Goal: Book appointment/travel/reservation

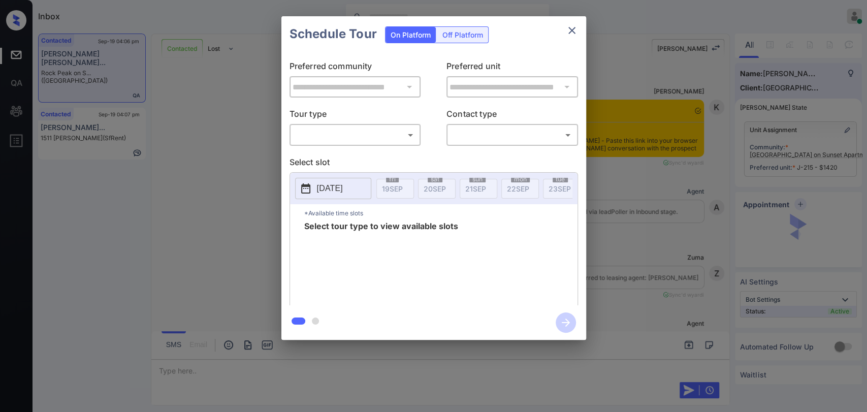
scroll to position [1940, 0]
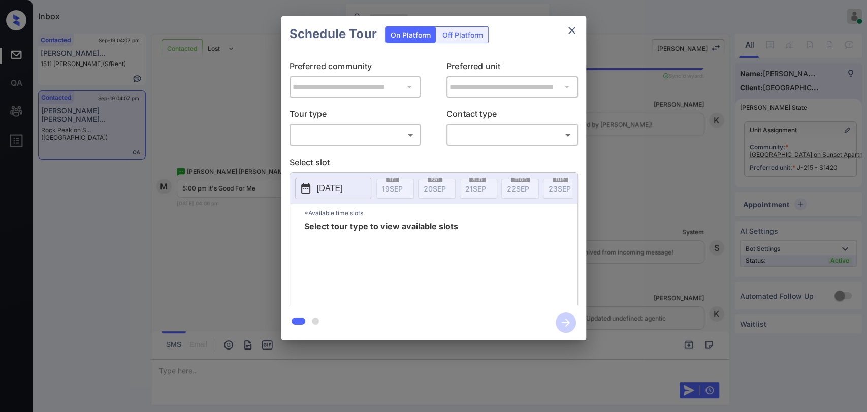
click at [350, 139] on body "Inbox [PERSON_NAME] [PERSON_NAME] Online Set yourself offline Set yourself on b…" at bounding box center [433, 206] width 867 height 412
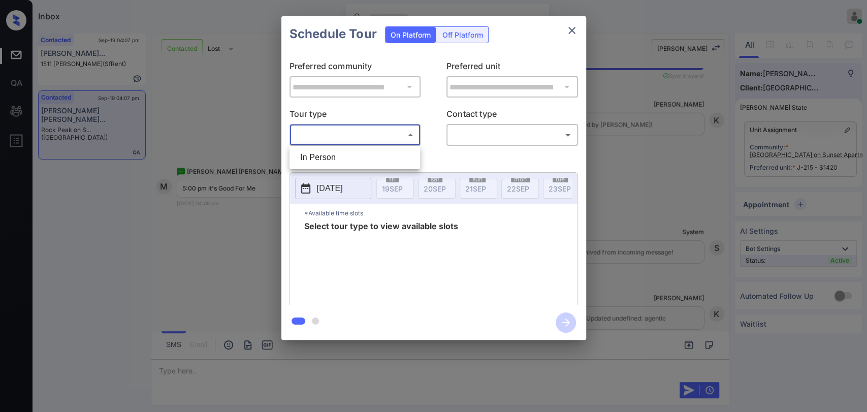
click at [219, 113] on div at bounding box center [433, 206] width 867 height 412
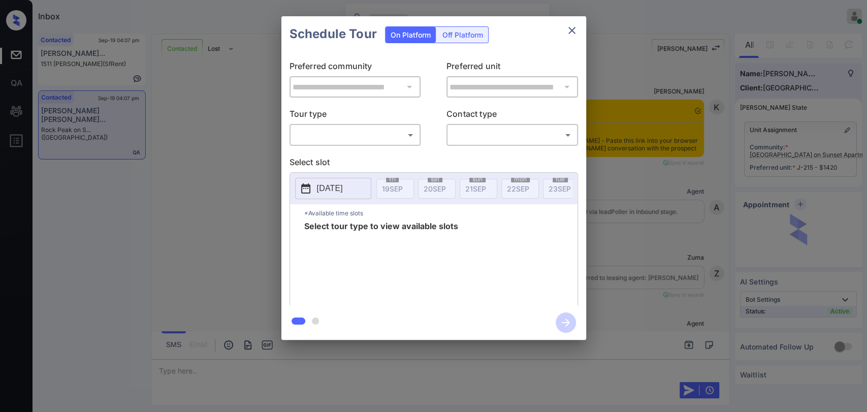
scroll to position [1714, 0]
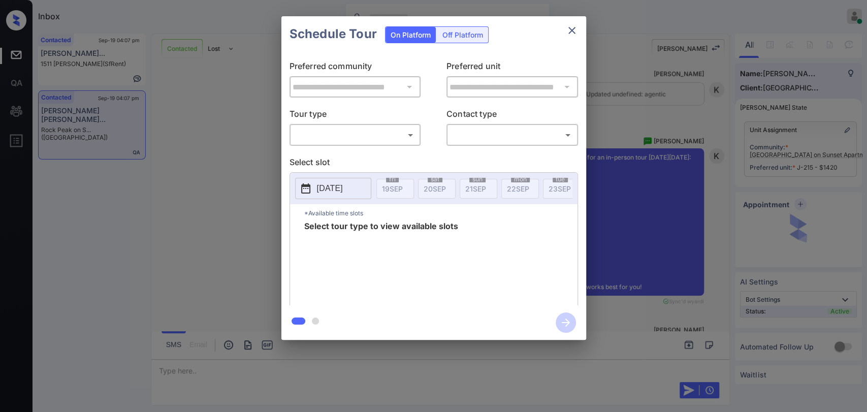
click at [363, 124] on div "​ ​" at bounding box center [356, 135] width 132 height 22
click at [342, 138] on body "Inbox [PERSON_NAME] [PERSON_NAME] Online Set yourself offline Set yourself on b…" at bounding box center [433, 206] width 867 height 412
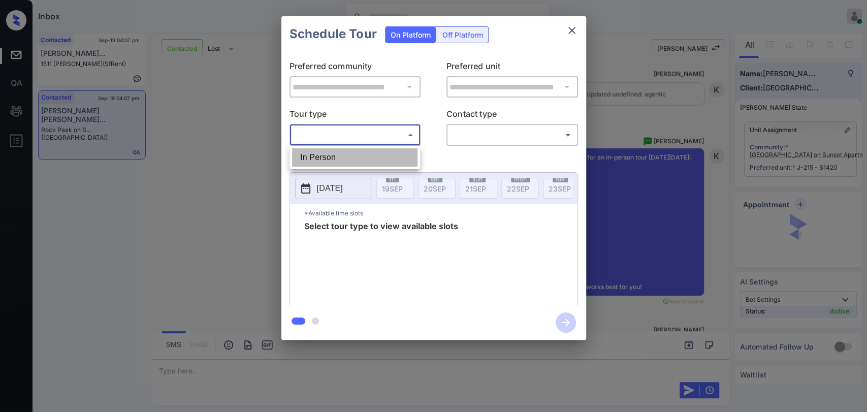
click at [358, 155] on li "In Person" at bounding box center [354, 157] width 125 height 18
type input "********"
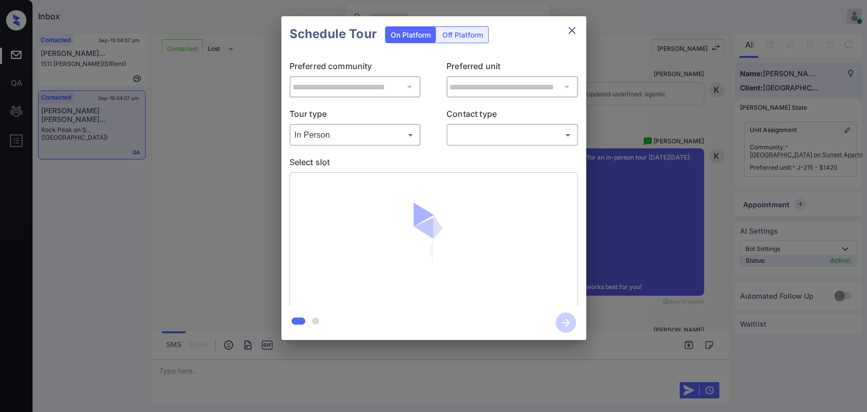
click at [480, 136] on body "Inbox [PERSON_NAME] [PERSON_NAME] Online Set yourself offline Set yourself on b…" at bounding box center [433, 206] width 867 height 412
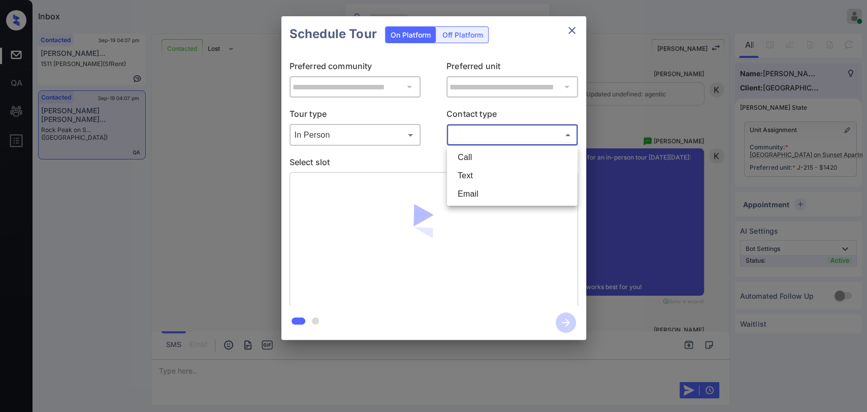
click at [469, 175] on li "Text" at bounding box center [512, 176] width 125 height 18
type input "****"
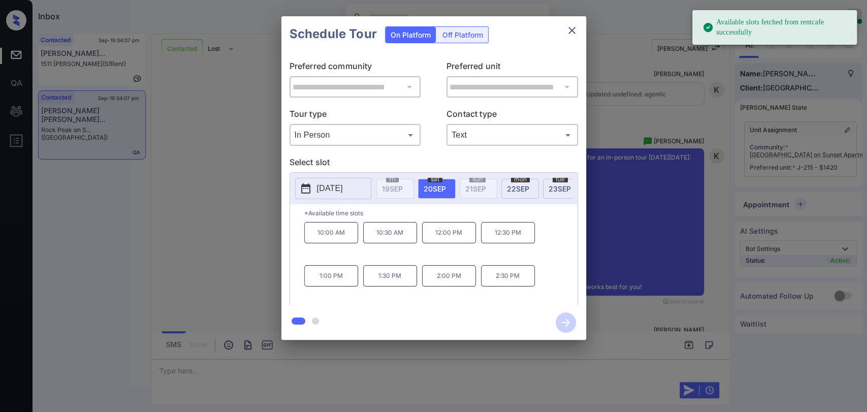
click at [514, 185] on span "22 SEP" at bounding box center [518, 188] width 22 height 9
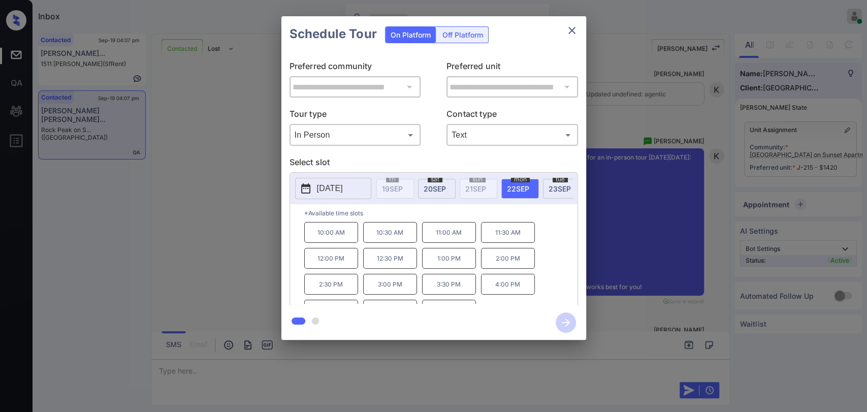
scroll to position [16, 0]
click at [383, 299] on p "5:00 PM" at bounding box center [390, 293] width 54 height 21
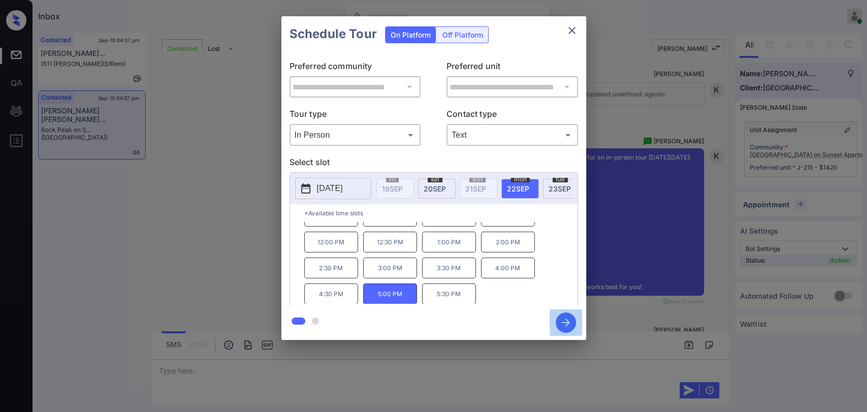
click at [566, 317] on icon "button" at bounding box center [566, 322] width 20 height 20
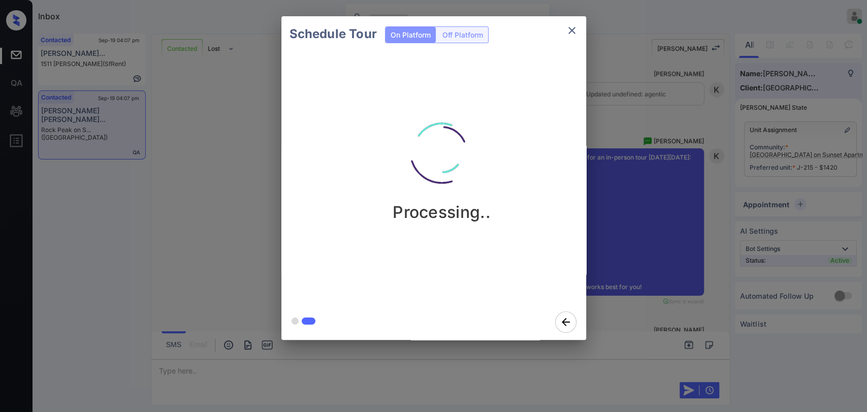
click at [571, 30] on icon "close" at bounding box center [572, 30] width 12 height 12
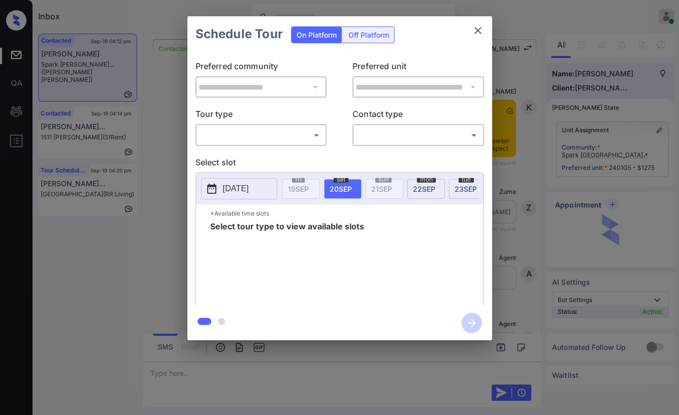
scroll to position [3673, 0]
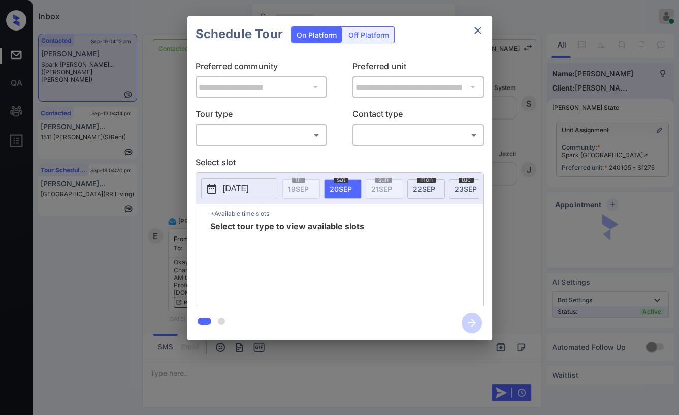
click at [242, 133] on body "Inbox Danielle Dela Cruz Online Set yourself offline Set yourself on break Prof…" at bounding box center [339, 207] width 679 height 415
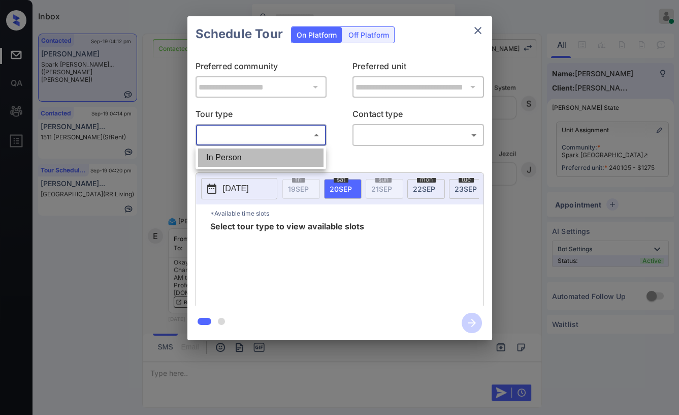
click at [229, 156] on li "In Person" at bounding box center [260, 157] width 125 height 18
type input "********"
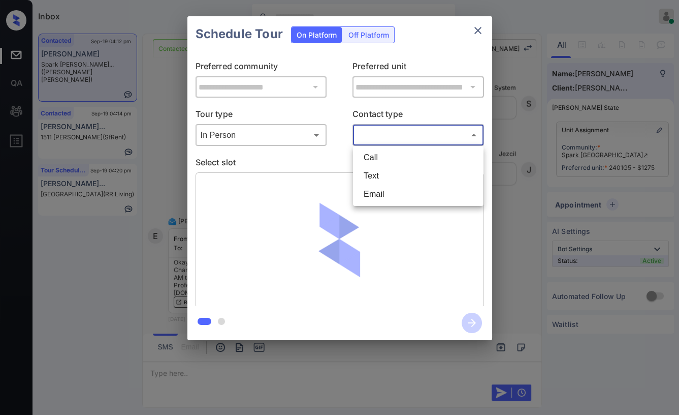
click at [394, 136] on body "Inbox Danielle Dela Cruz Online Set yourself offline Set yourself on break Prof…" at bounding box center [339, 207] width 679 height 415
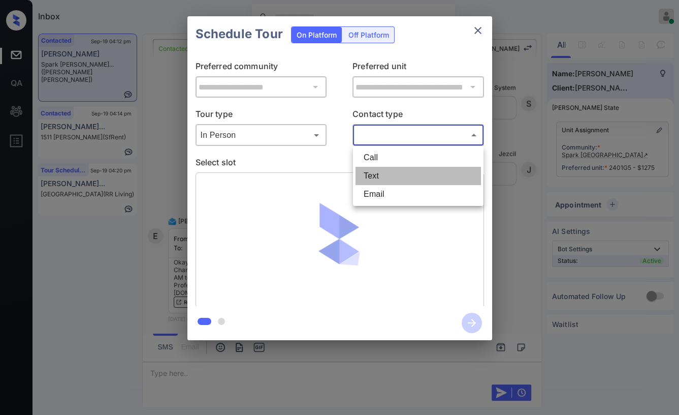
click at [376, 176] on li "Text" at bounding box center [418, 176] width 125 height 18
type input "****"
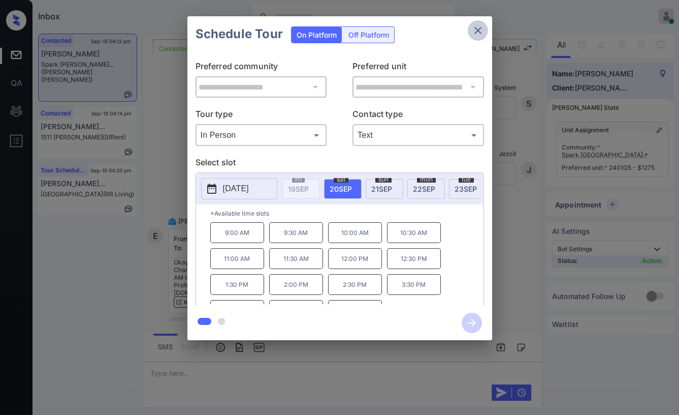
click at [477, 27] on icon "close" at bounding box center [478, 30] width 12 height 12
